Goal: Information Seeking & Learning: Learn about a topic

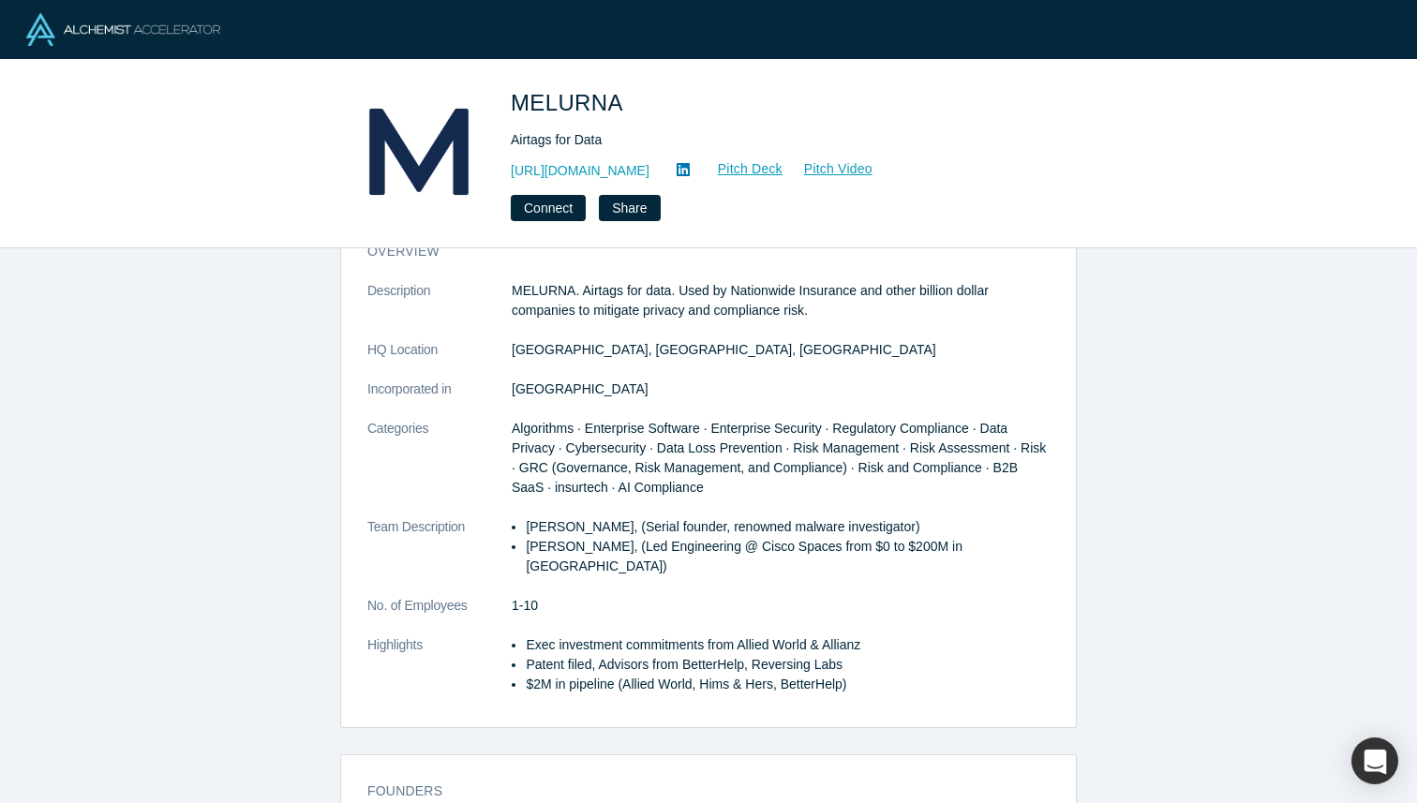
scroll to position [61, 0]
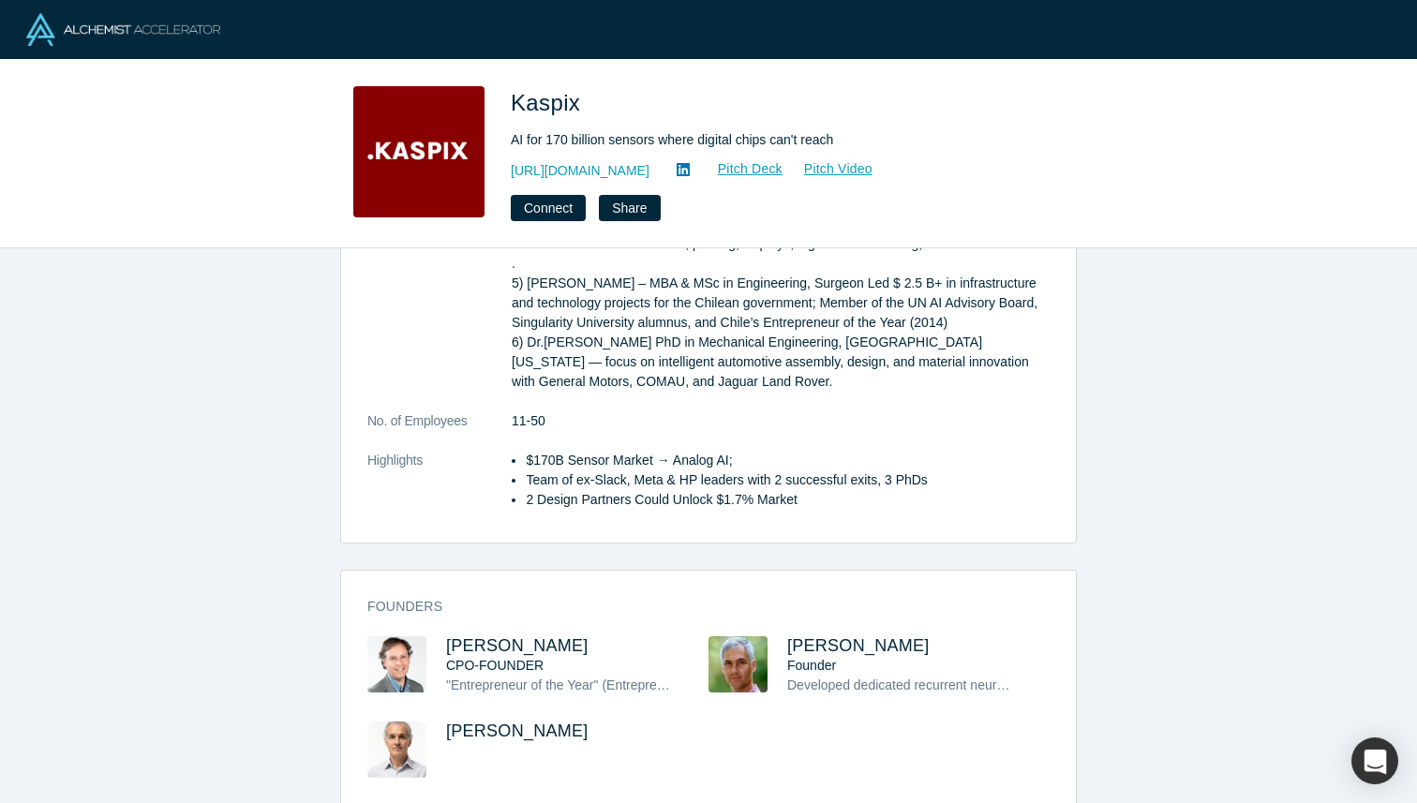
scroll to position [632, 0]
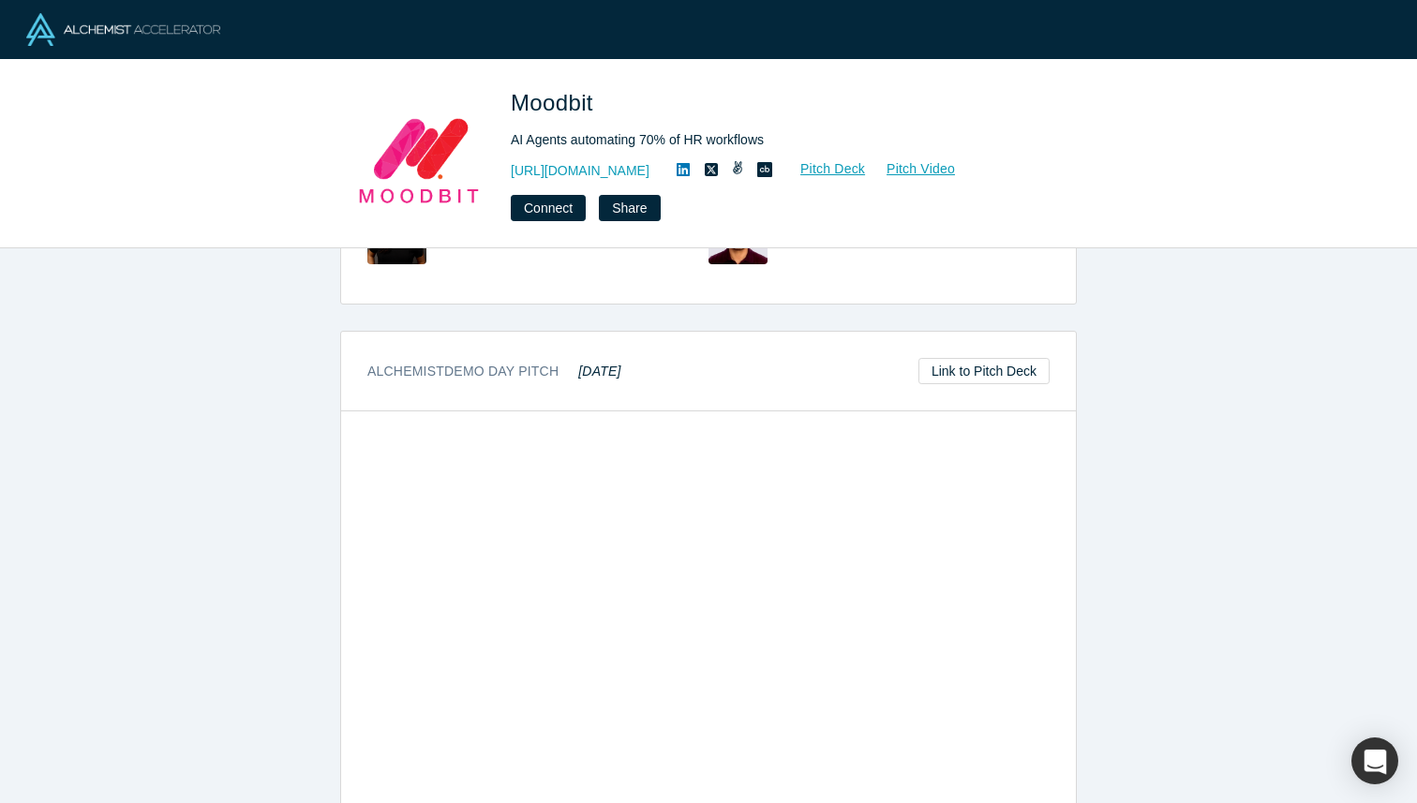
scroll to position [787, 0]
